Goal: Navigation & Orientation: Find specific page/section

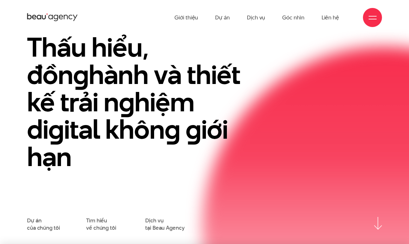
click at [288, 77] on div "Thấu hiểu, đồn g hành và thiết kế trải n g hiệm di g ital khôn g g iới hạn" at bounding box center [204, 125] width 364 height 183
click at [369, 21] on div at bounding box center [372, 18] width 8 height 8
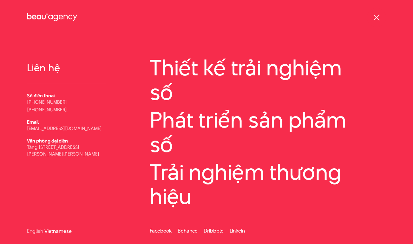
scroll to position [74, 0]
click at [35, 231] on link "English" at bounding box center [35, 230] width 16 height 5
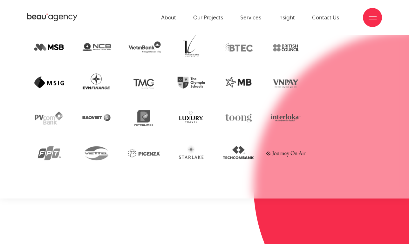
scroll to position [1162, 0]
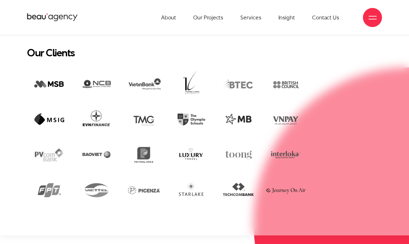
click at [375, 35] on section "Our Clients" at bounding box center [204, 121] width 409 height 226
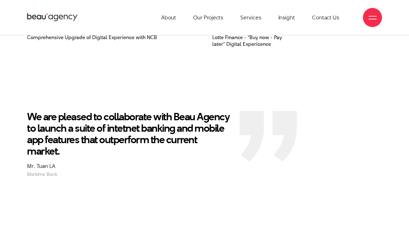
scroll to position [803, 0]
